Goal: Information Seeking & Learning: Check status

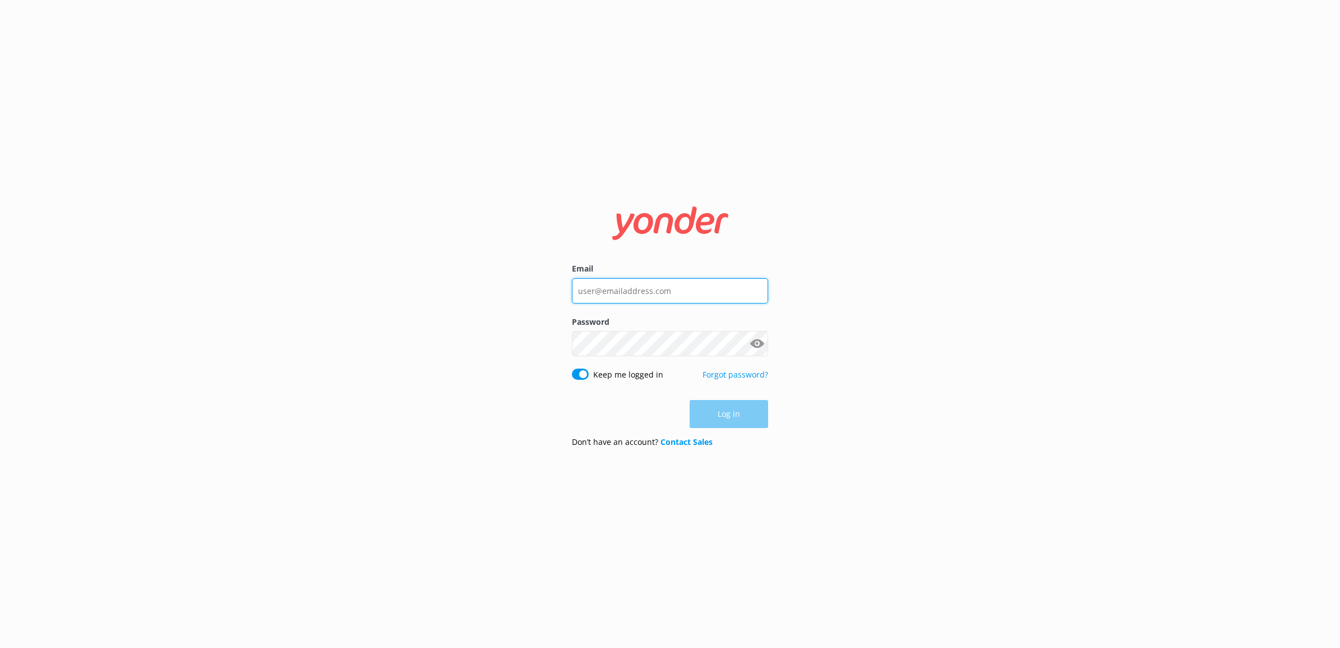
type input "[EMAIL_ADDRESS][DOMAIN_NAME]"
click at [735, 413] on div "Log in" at bounding box center [670, 414] width 196 height 28
click at [738, 415] on button "Log in" at bounding box center [729, 414] width 79 height 28
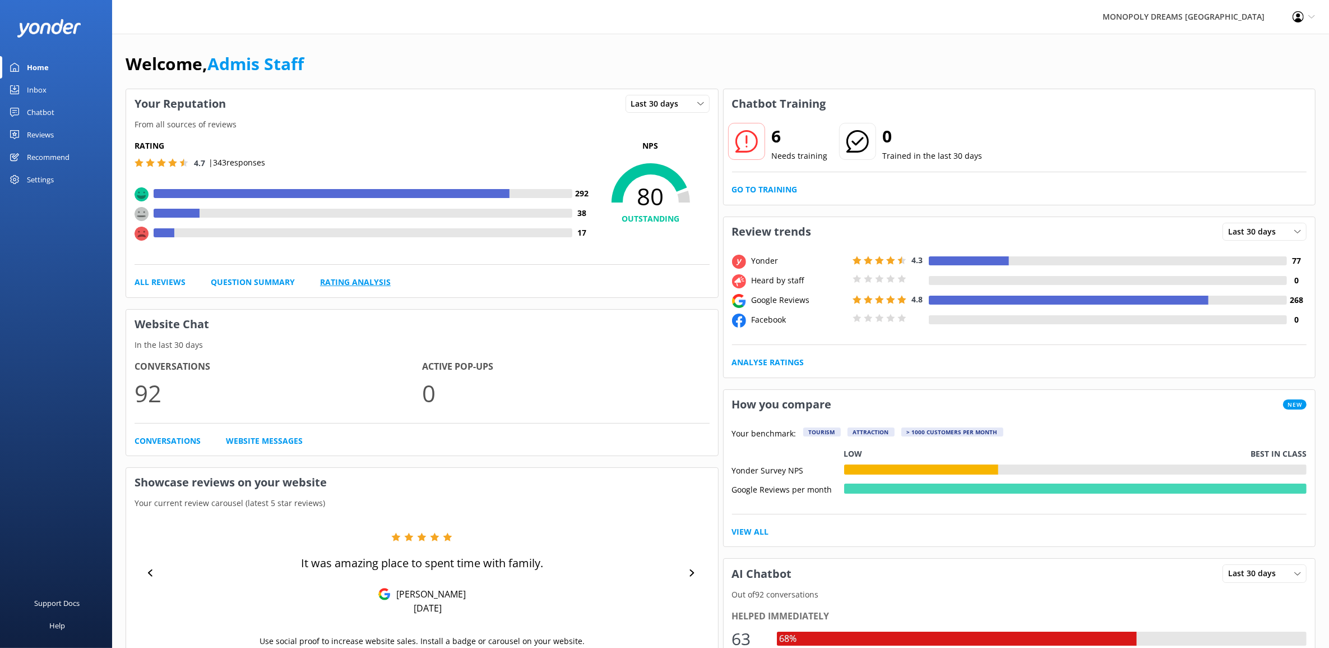
click at [330, 282] on link "Rating Analysis" at bounding box center [355, 282] width 71 height 12
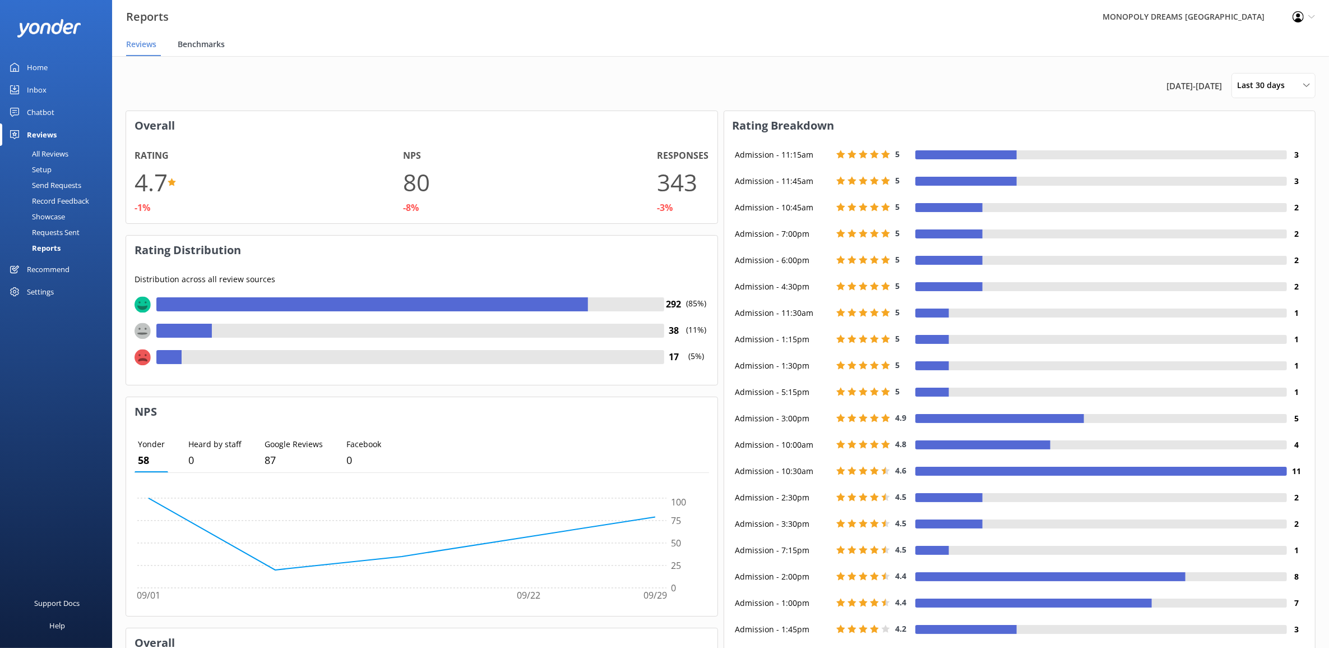
click at [205, 46] on span "Benchmarks" at bounding box center [201, 44] width 47 height 11
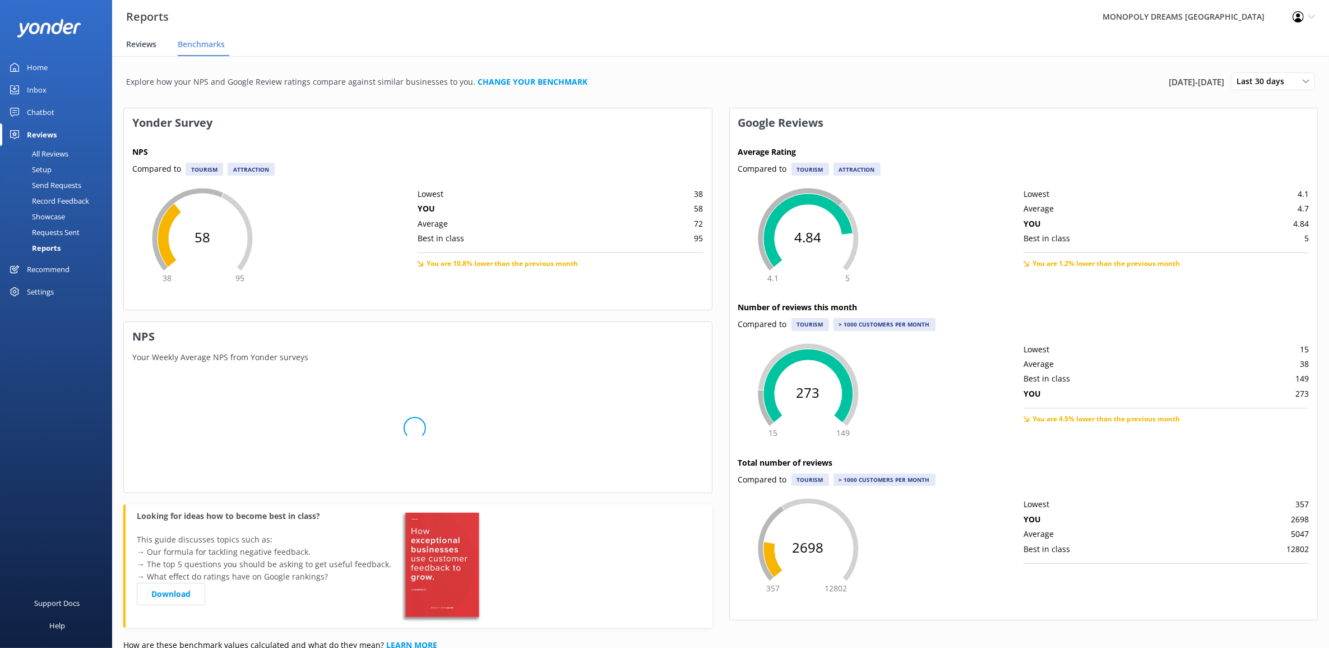
click at [136, 48] on span "Reviews" at bounding box center [141, 44] width 30 height 11
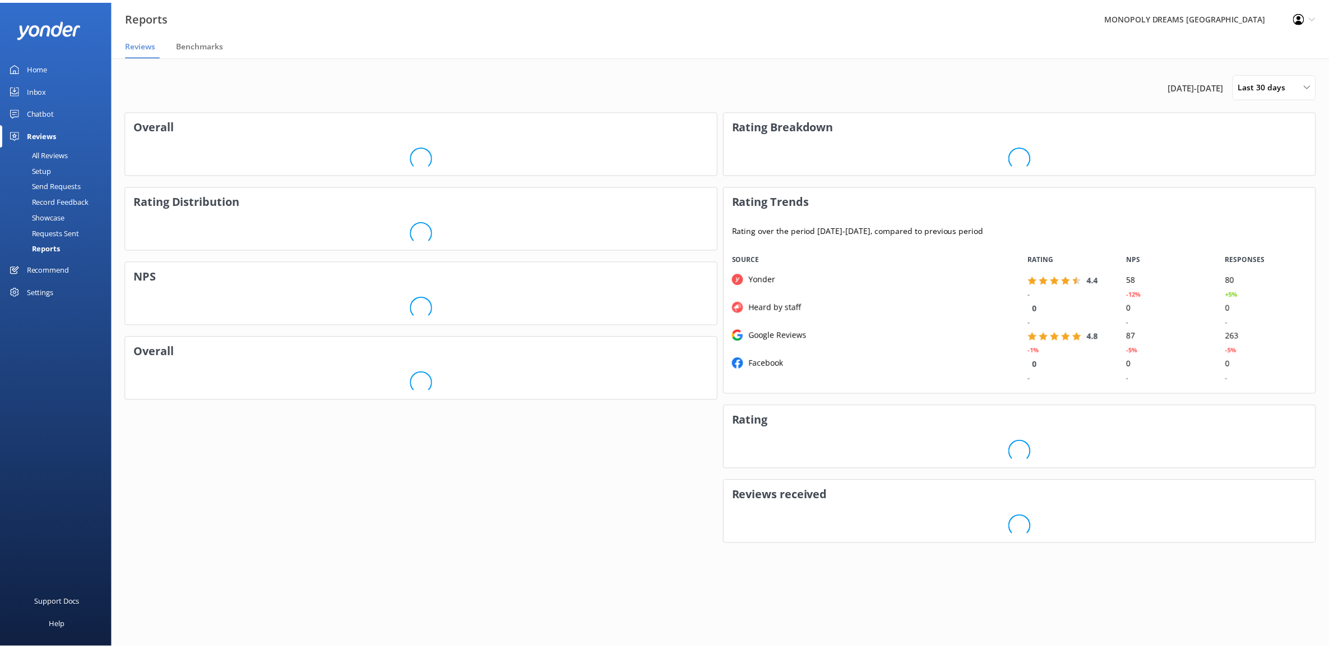
scroll to position [138, 581]
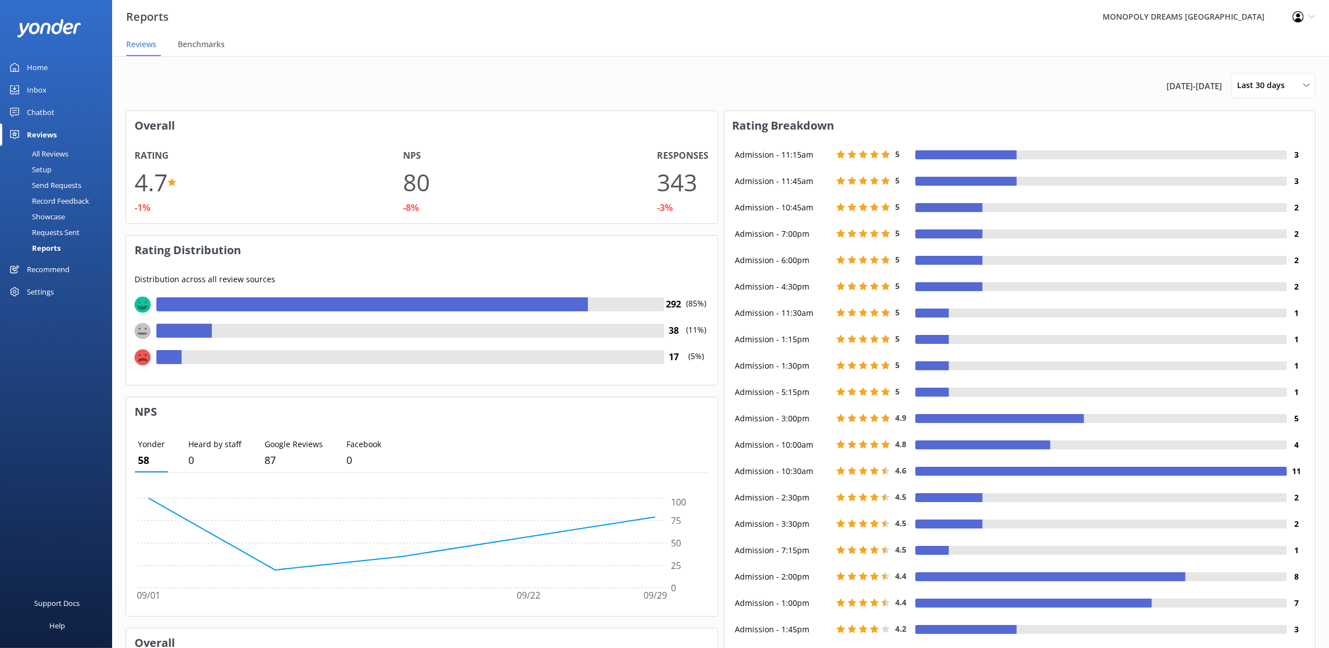
click at [51, 151] on div "All Reviews" at bounding box center [38, 154] width 62 height 16
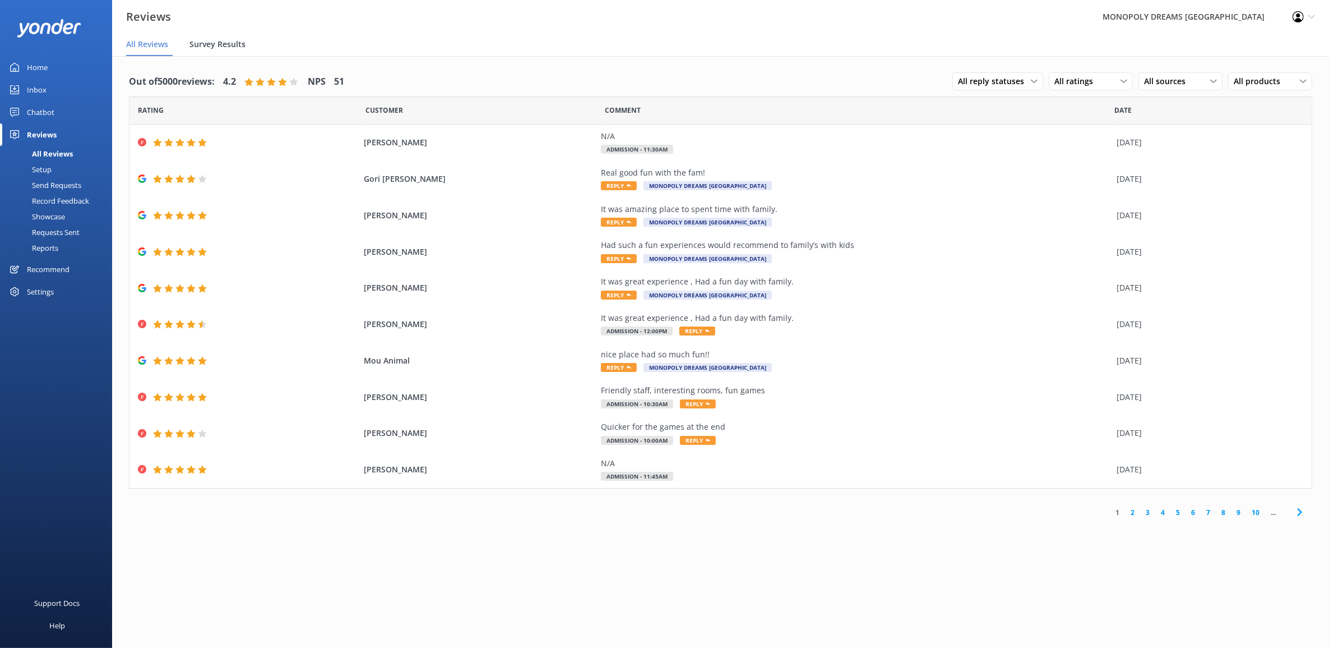
click at [198, 50] on div "Survey Results" at bounding box center [220, 45] width 61 height 22
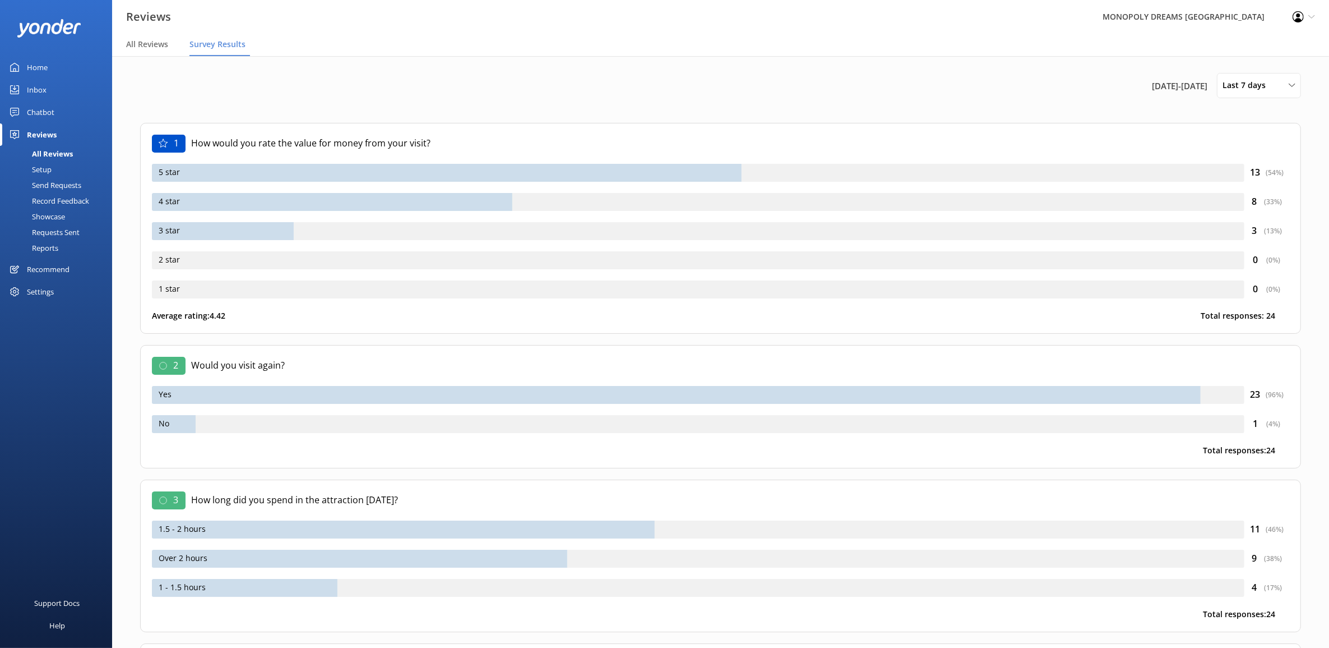
click at [1285, 99] on div "[DATE] - [DATE] Last 7 days Last 7 days Last 30 days Last 90 days Last 180 days…" at bounding box center [720, 92] width 1161 height 38
click at [1294, 87] on icon at bounding box center [1292, 85] width 7 height 7
click at [973, 76] on div "[DATE] - [DATE] Last 7 days Last 7 days Last 30 days Last 90 days Last 180 days…" at bounding box center [720, 85] width 1161 height 25
click at [38, 73] on div "Home" at bounding box center [37, 67] width 21 height 22
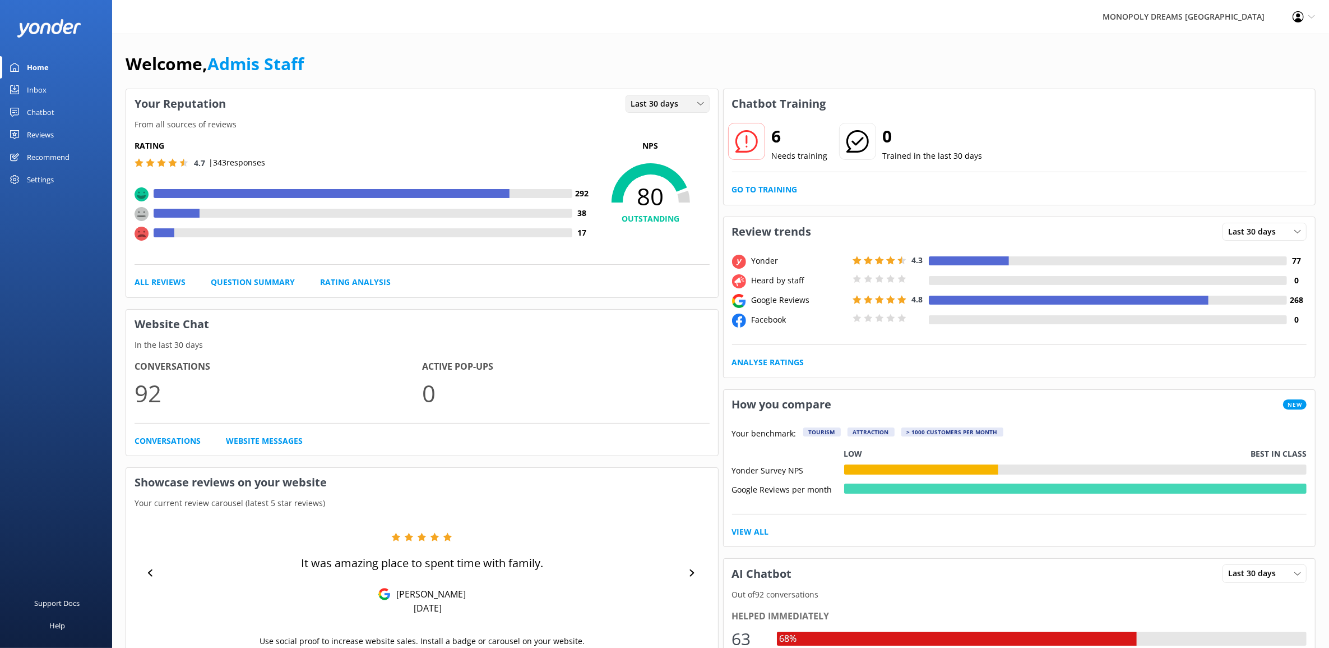
click at [700, 103] on icon at bounding box center [701, 103] width 7 height 7
click at [661, 132] on div "Last 7 days" at bounding box center [650, 126] width 36 height 11
click at [433, 77] on div "Welcome, Admis Staff" at bounding box center [721, 69] width 1190 height 38
click at [689, 101] on div "Last 7 days" at bounding box center [668, 104] width 79 height 12
click at [666, 150] on div "Last 30 days" at bounding box center [652, 149] width 40 height 11
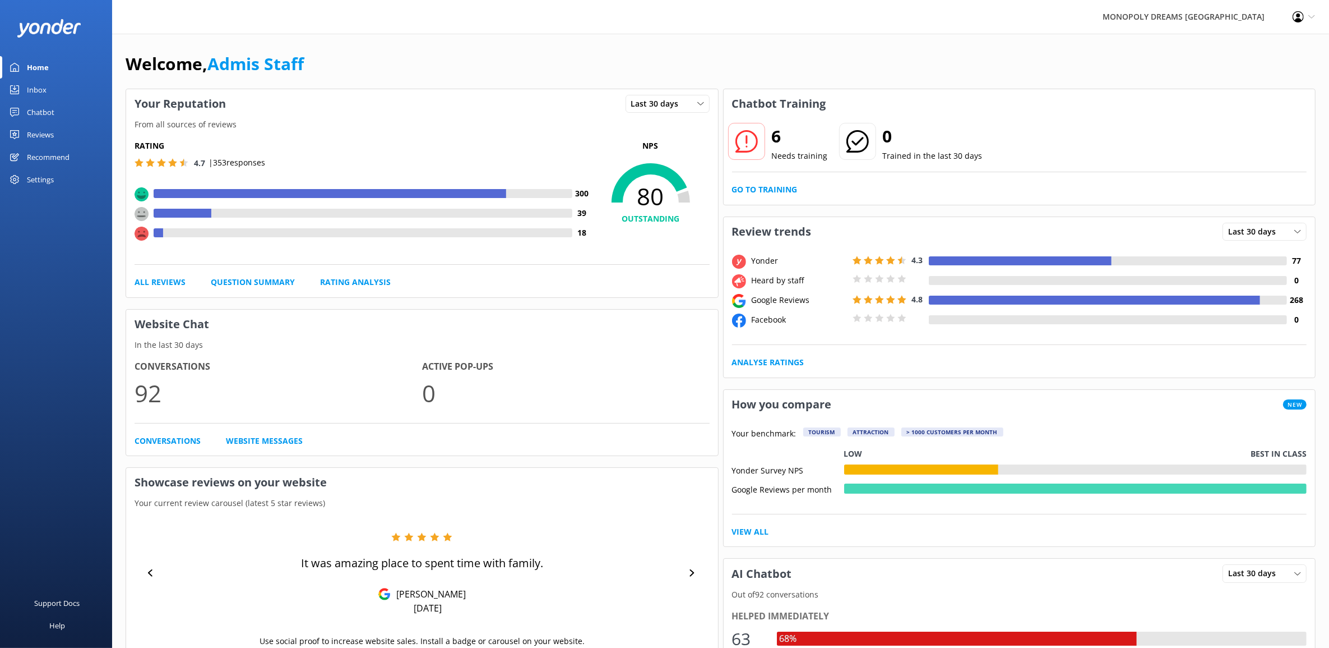
click at [505, 56] on div "Welcome, Admis Staff" at bounding box center [721, 69] width 1190 height 38
